Goal: Information Seeking & Learning: Find specific page/section

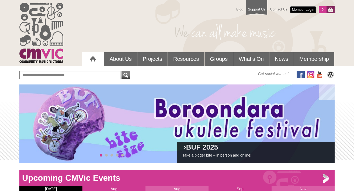
click at [310, 8] on link "Member Login" at bounding box center [303, 9] width 26 height 7
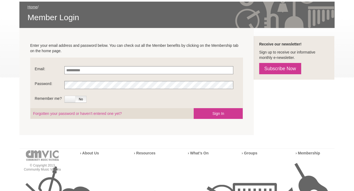
scroll to position [89, 0]
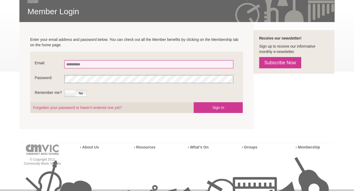
click at [148, 64] on input "Email:" at bounding box center [148, 64] width 169 height 8
click at [76, 64] on input "**********" at bounding box center [148, 64] width 169 height 8
click at [153, 64] on input "**********" at bounding box center [148, 64] width 169 height 8
type input "**********"
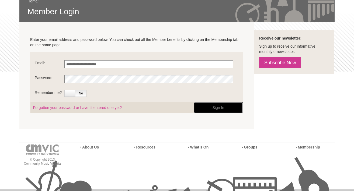
click at [226, 105] on button "Sign In" at bounding box center [218, 107] width 49 height 11
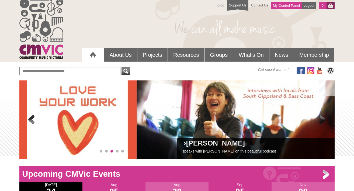
scroll to position [3, 0]
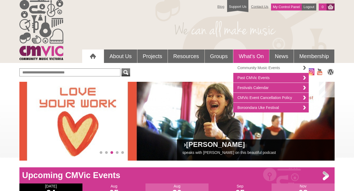
click at [248, 69] on link "Community Music Events" at bounding box center [270, 68] width 75 height 10
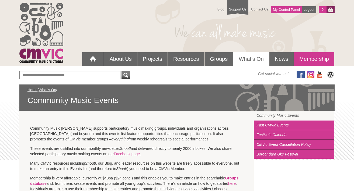
click at [303, 57] on link "Membership" at bounding box center [314, 58] width 40 height 13
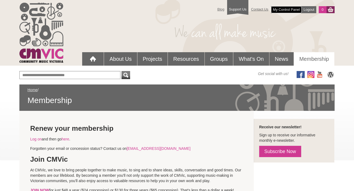
click at [282, 11] on link "My Control Panel" at bounding box center [286, 9] width 31 height 7
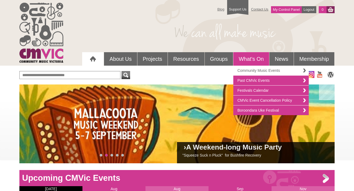
click at [258, 70] on link "Community Music Events" at bounding box center [270, 71] width 75 height 10
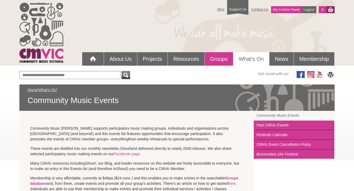
click at [212, 61] on link "Groups" at bounding box center [219, 58] width 29 height 13
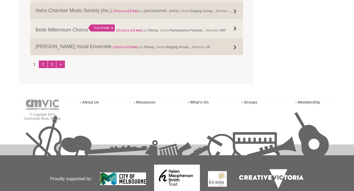
scroll to position [753, 0]
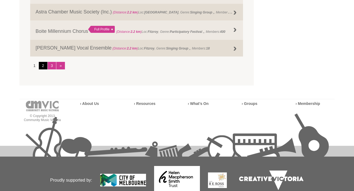
click at [41, 66] on link "2" at bounding box center [43, 66] width 9 height 8
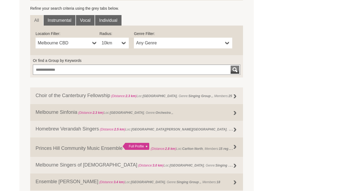
scroll to position [187, 0]
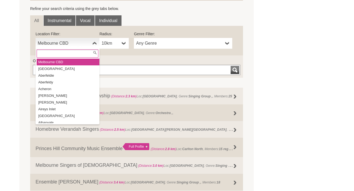
click at [92, 44] on b at bounding box center [94, 43] width 4 height 11
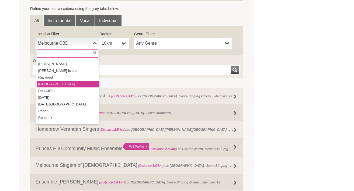
scroll to position [8375, 0]
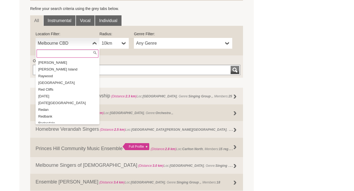
click at [61, 178] on li "Ringwood" at bounding box center [68, 181] width 63 height 7
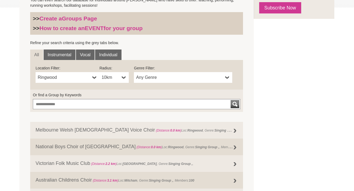
scroll to position [153, 0]
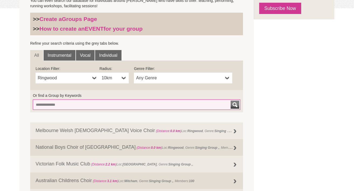
click at [78, 107] on input "Or find a Group by Keywords" at bounding box center [137, 105] width 208 height 10
type input "**********"
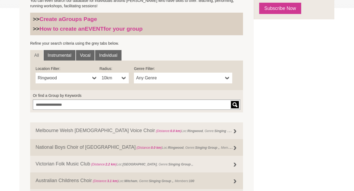
click at [235, 105] on div "submit" at bounding box center [235, 105] width 6 height 8
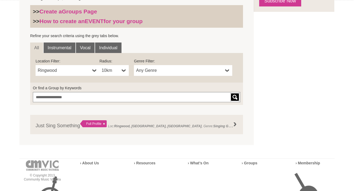
scroll to position [163, 0]
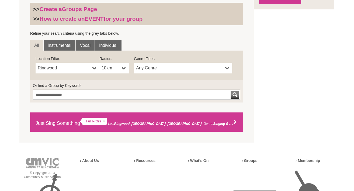
click at [98, 121] on div "Full Profile" at bounding box center [93, 121] width 27 height 7
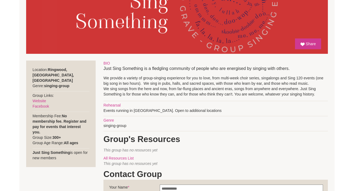
scroll to position [165, 0]
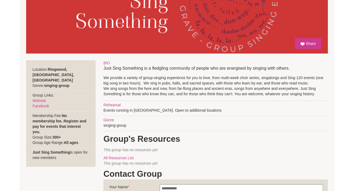
click at [208, 90] on p "We provide a variety of group-singing experience for you to love, from multi-we…" at bounding box center [216, 86] width 225 height 22
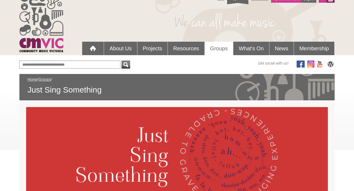
scroll to position [0, 0]
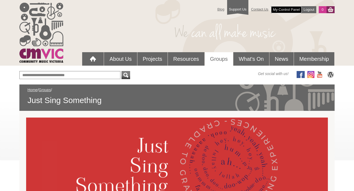
click at [281, 9] on link "My Control Panel" at bounding box center [286, 9] width 31 height 7
